Goal: Find specific page/section: Find specific page/section

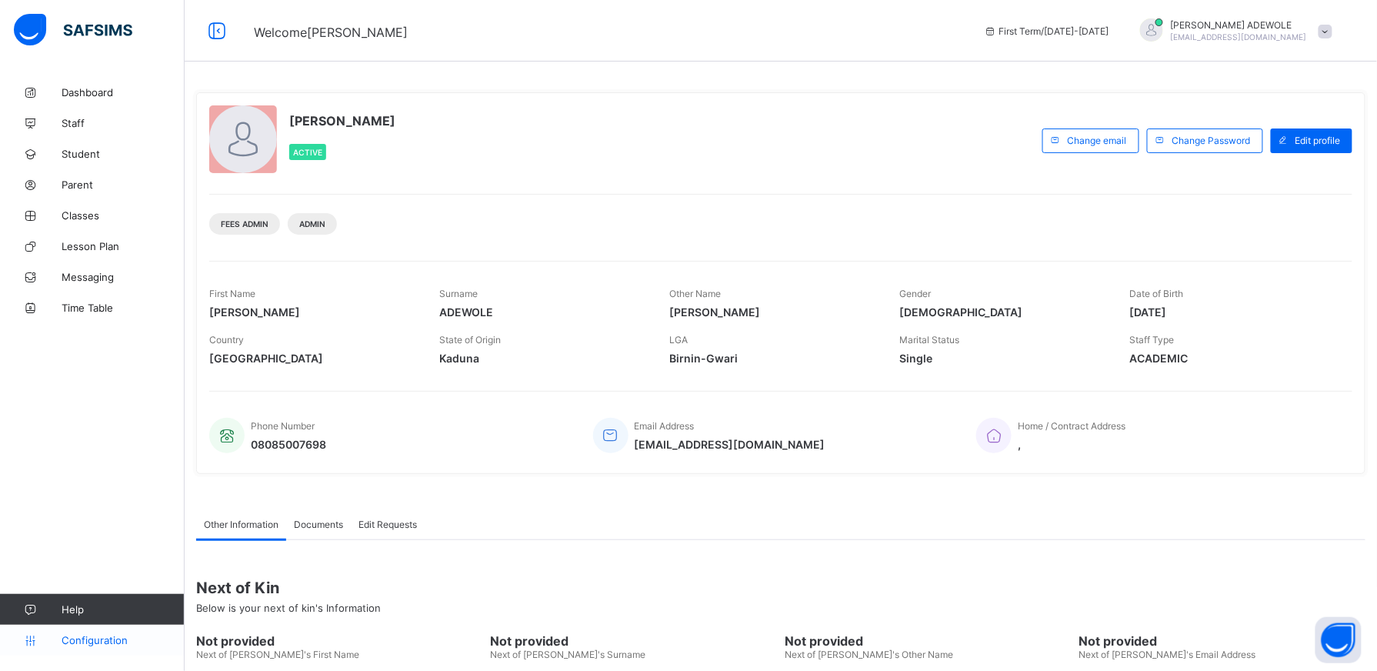
click at [85, 632] on link "Configuration" at bounding box center [92, 639] width 184 height 31
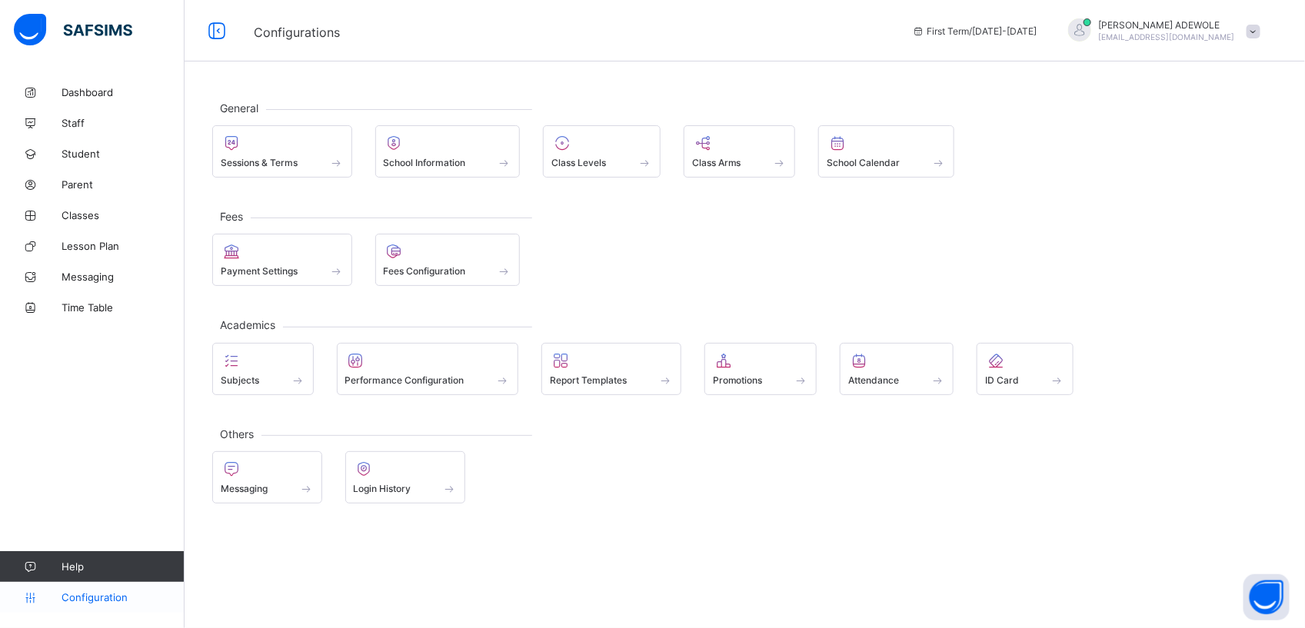
click at [79, 593] on span "Configuration" at bounding box center [123, 597] width 122 height 12
click at [652, 154] on span at bounding box center [601, 154] width 101 height 4
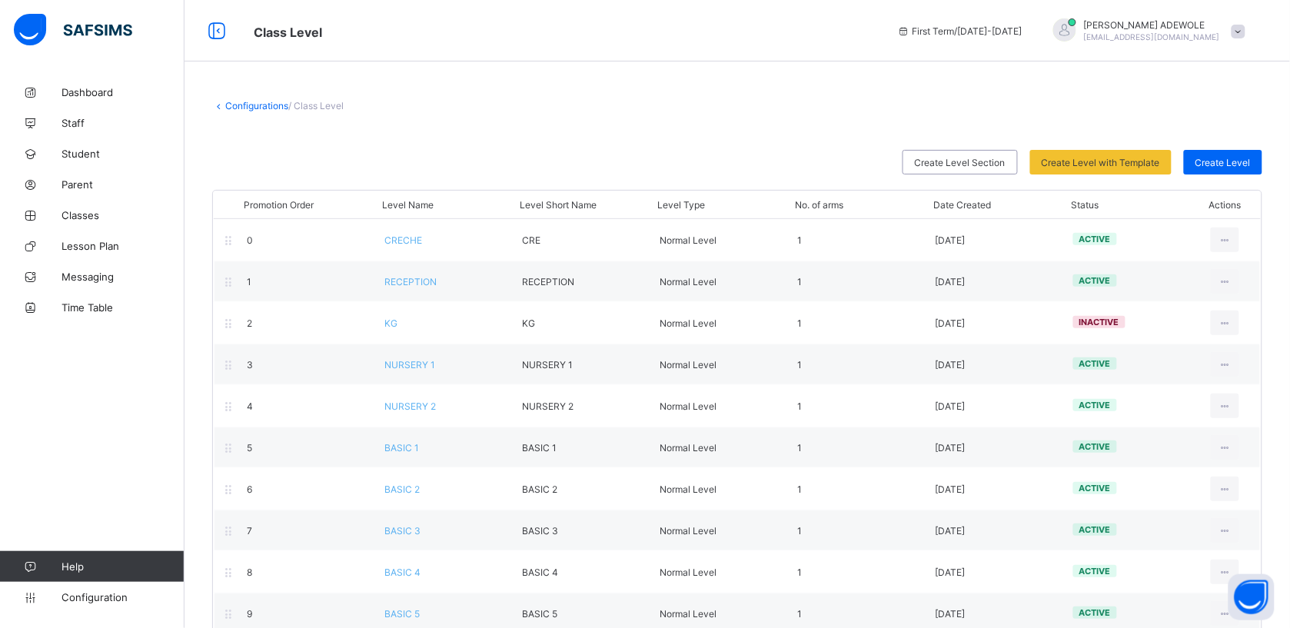
click at [654, 154] on div "Create Level Section Create Level with Template Select from our already define …" at bounding box center [737, 162] width 1050 height 25
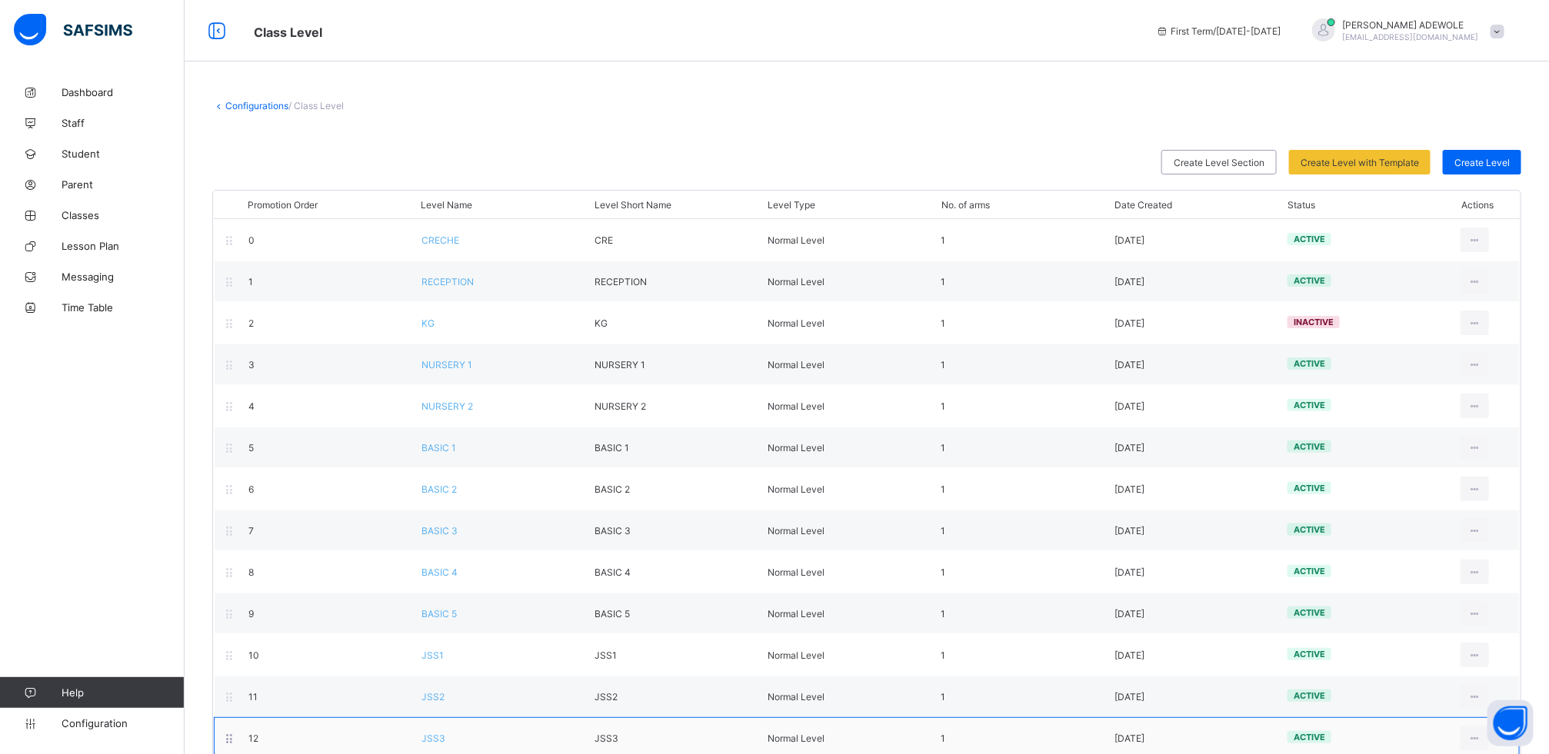
click at [707, 670] on div "12 JSS3 JSS3 Normal Level 1 [DATE] active View Class Level Edit Class Level Mov…" at bounding box center [867, 738] width 1306 height 42
